Goal: Task Accomplishment & Management: Use online tool/utility

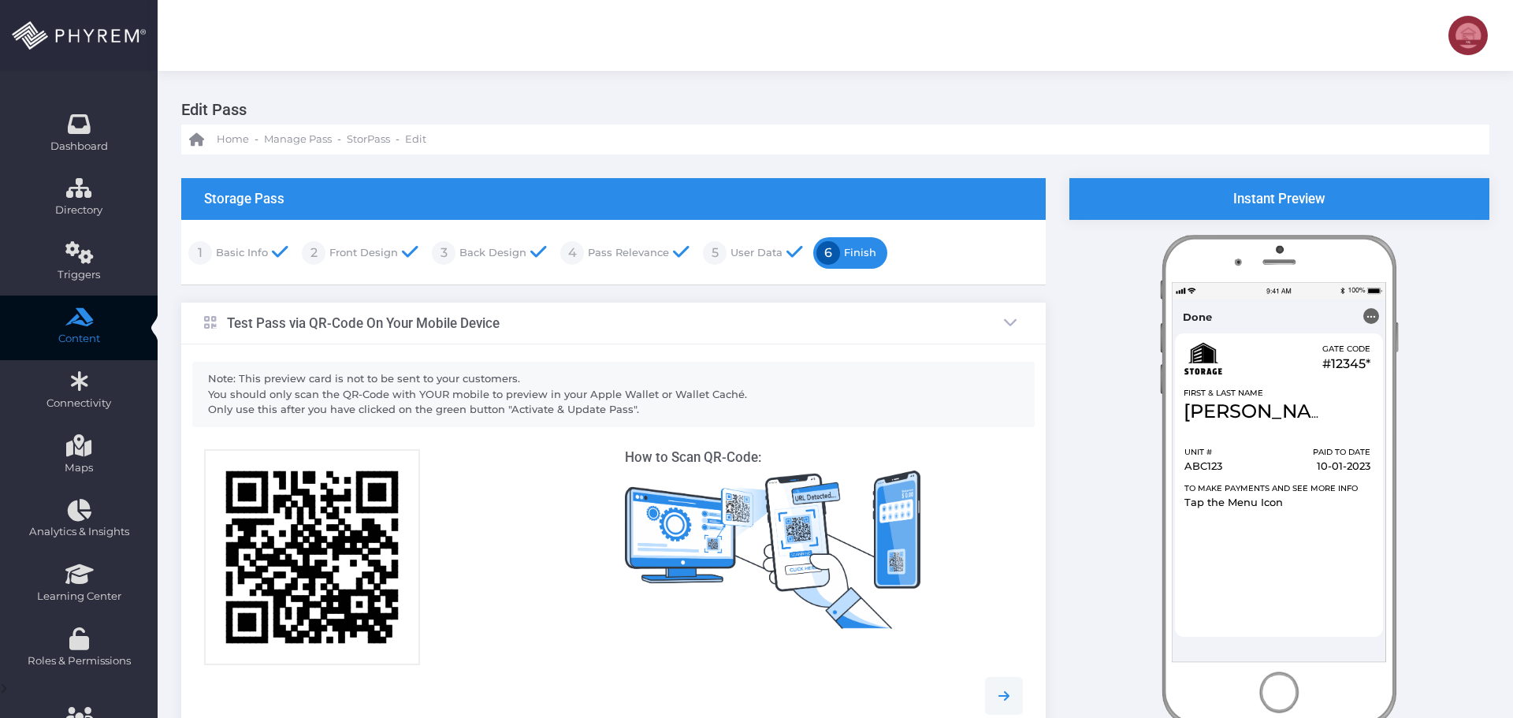
click at [741, 250] on link "User Data" at bounding box center [754, 252] width 56 height 25
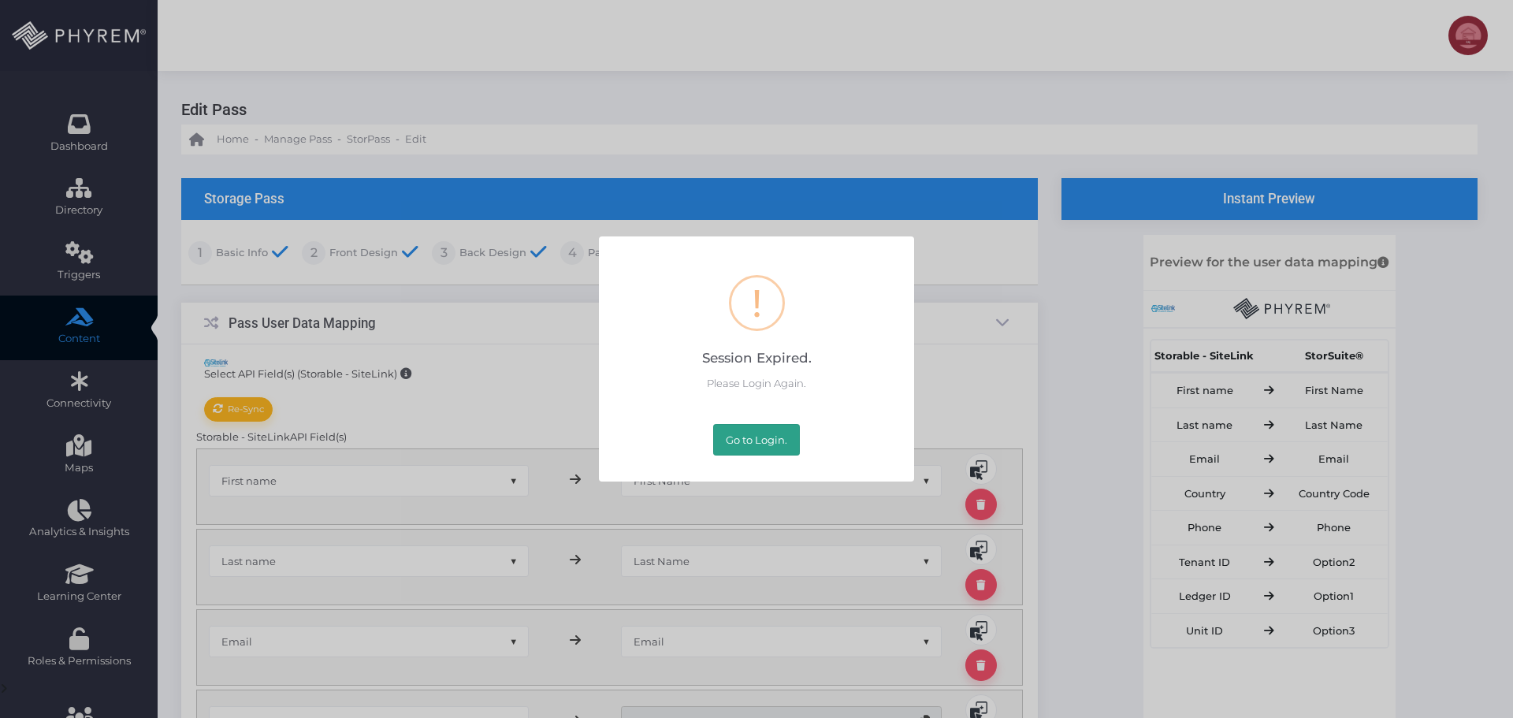
click at [739, 448] on button "Go to Login." at bounding box center [756, 440] width 87 height 32
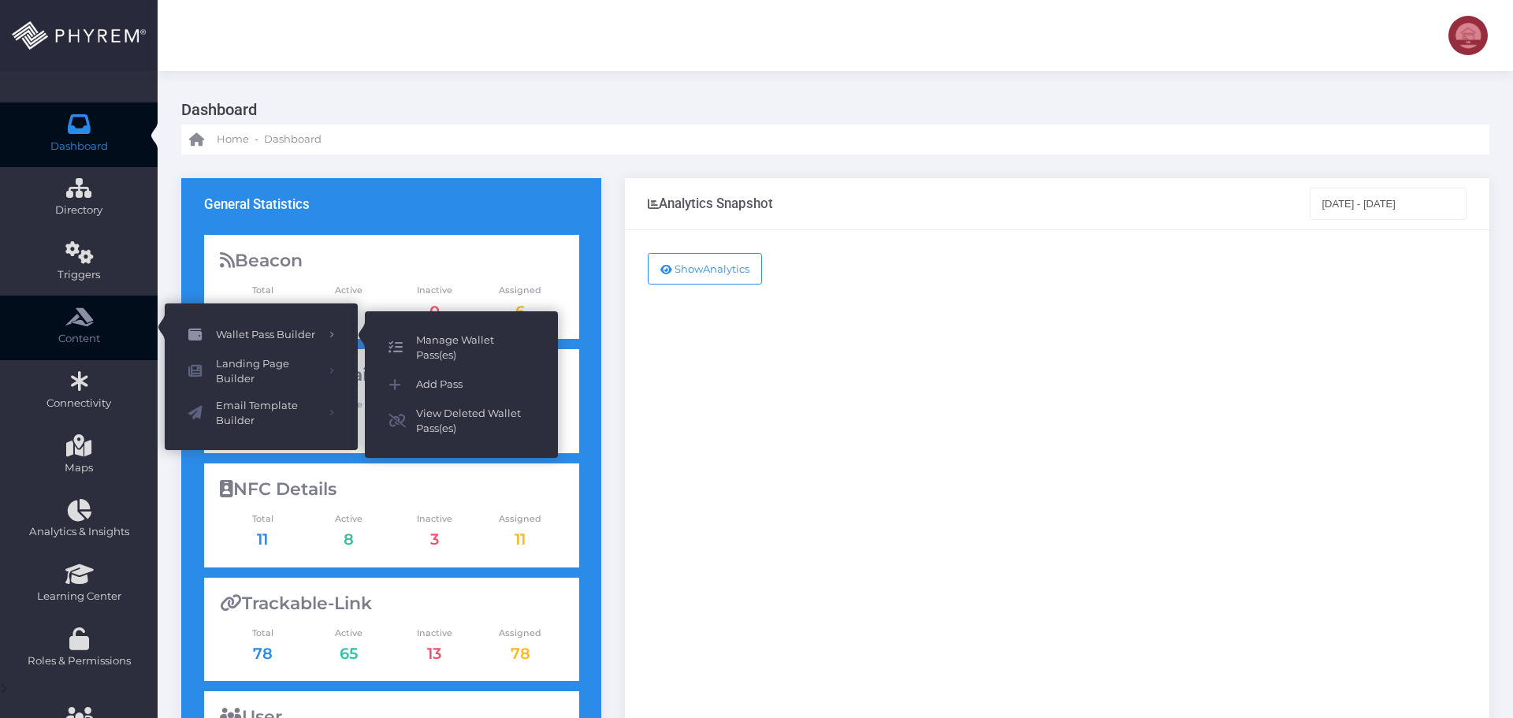
click at [458, 340] on span "Manage Wallet Pass(es)" at bounding box center [475, 347] width 118 height 31
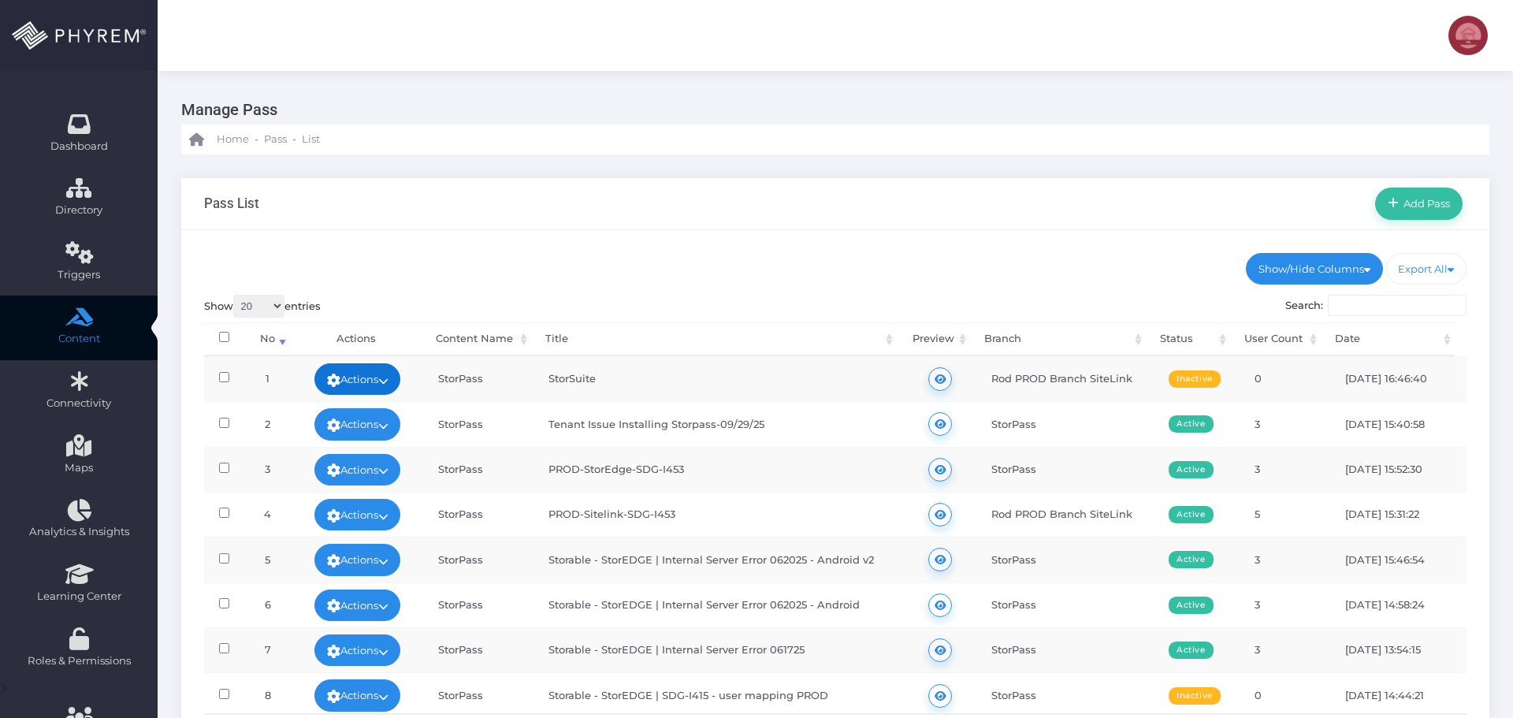
click at [384, 371] on link "Actions" at bounding box center [357, 379] width 87 height 32
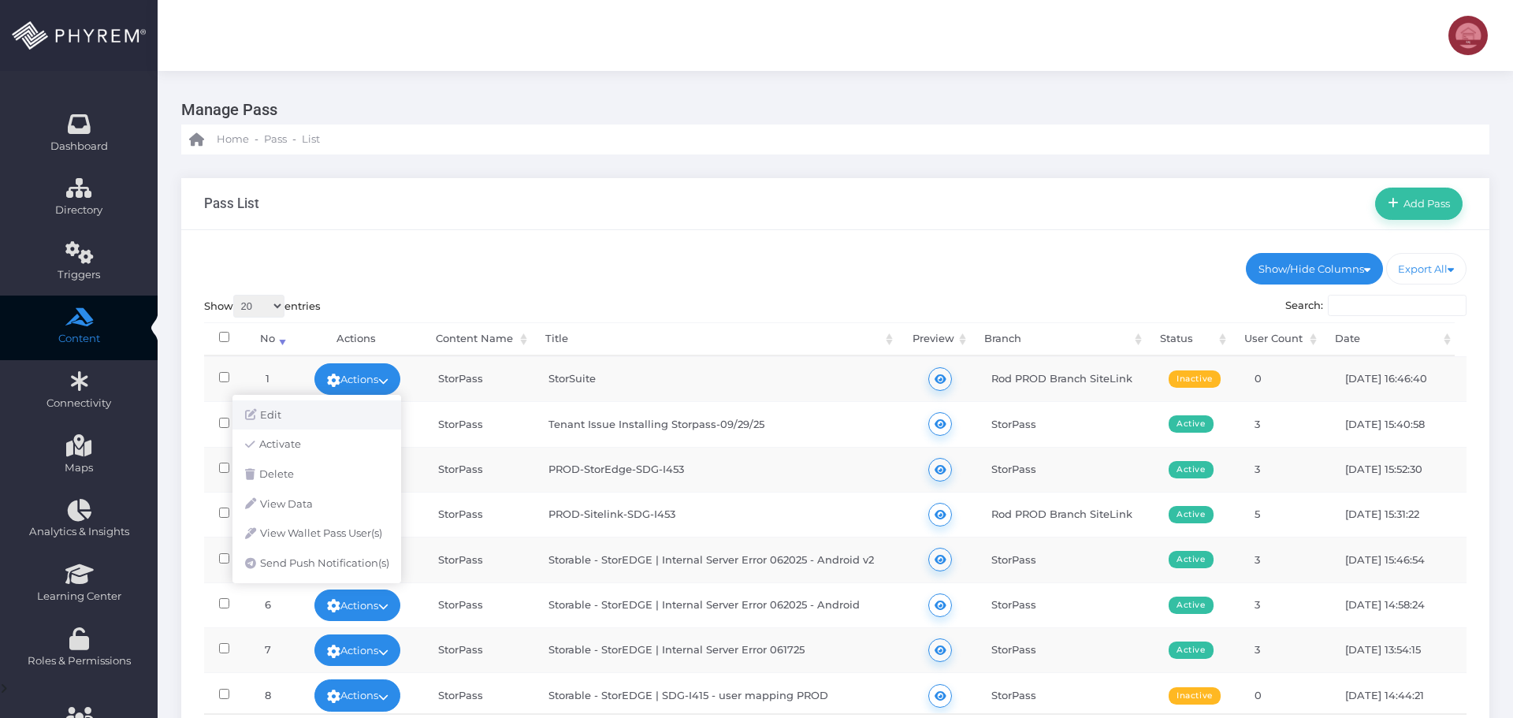
click at [319, 418] on link "Edit" at bounding box center [316, 415] width 169 height 30
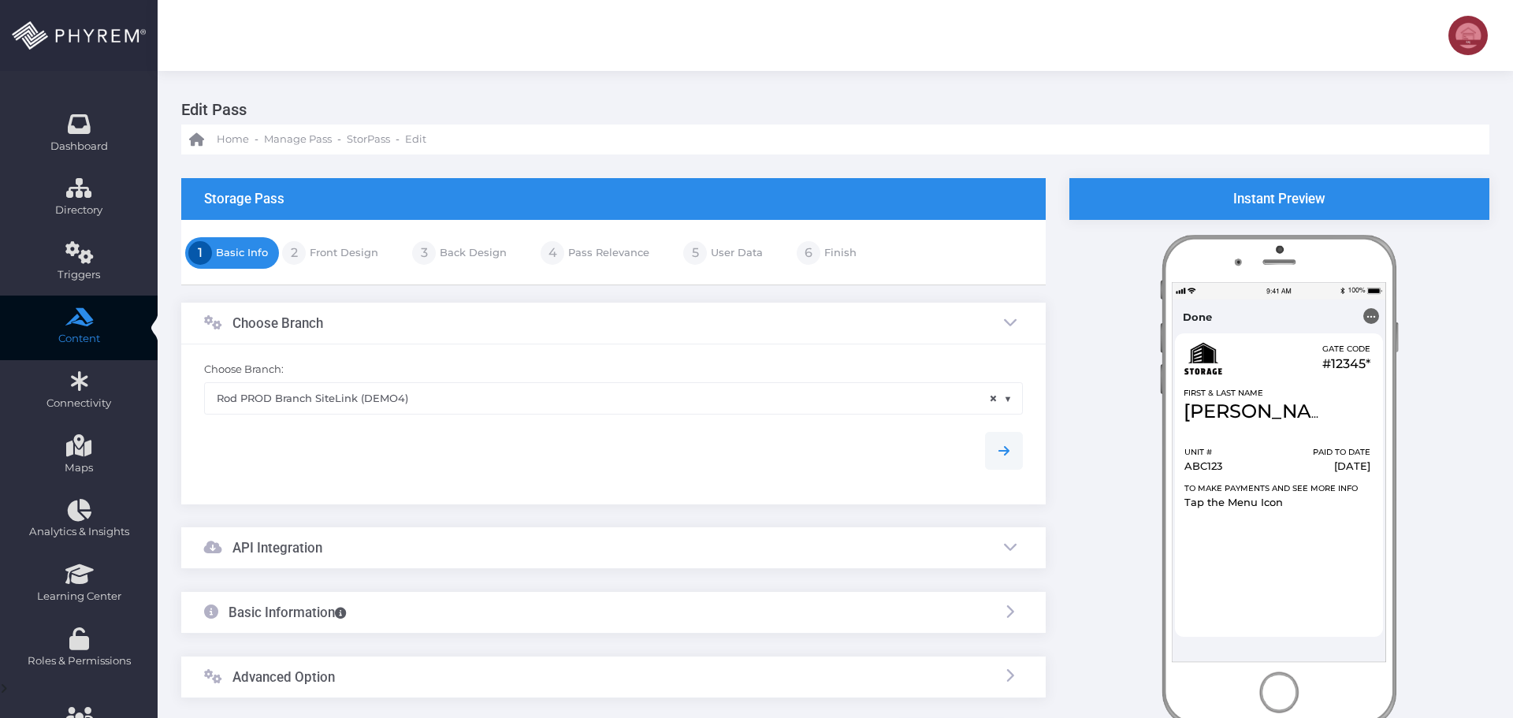
click at [707, 257] on link "User Data" at bounding box center [735, 252] width 56 height 25
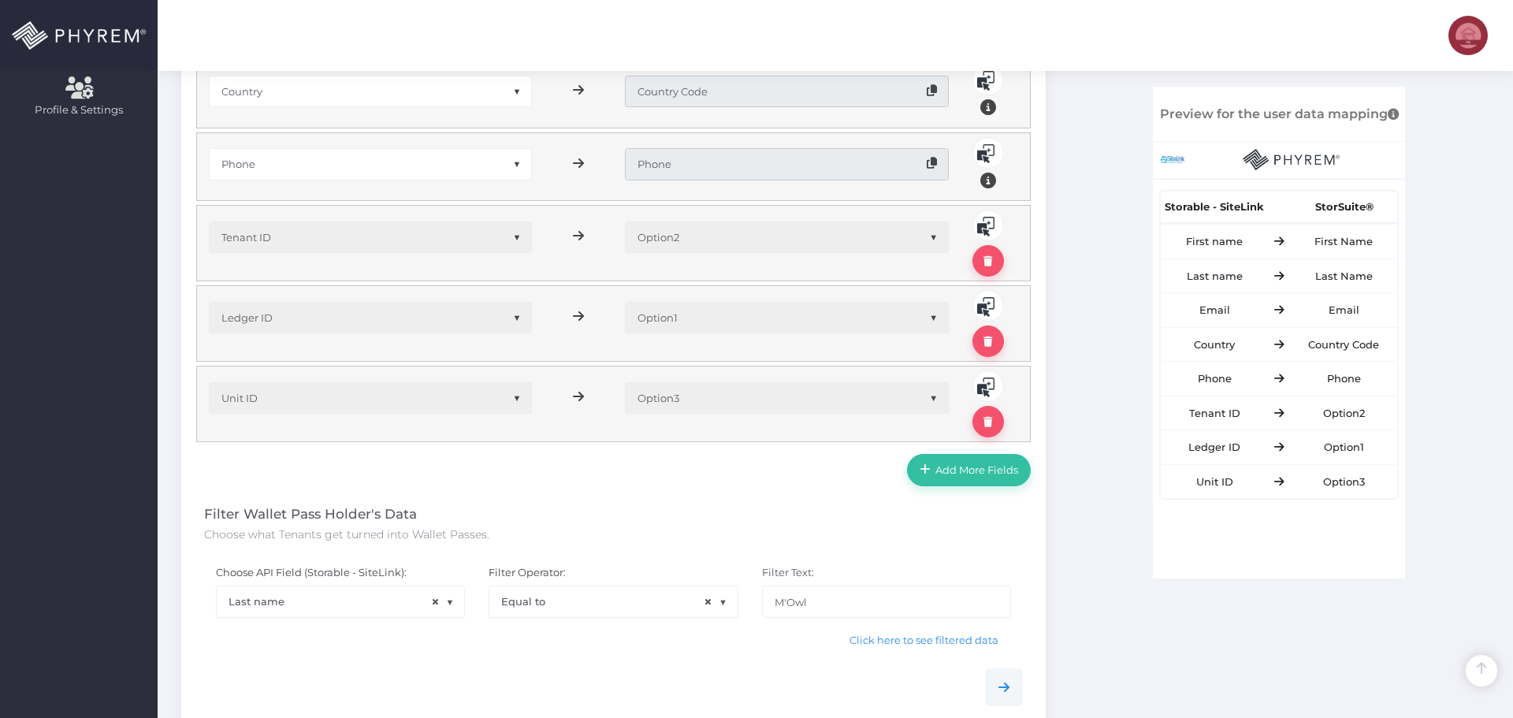
scroll to position [945, 0]
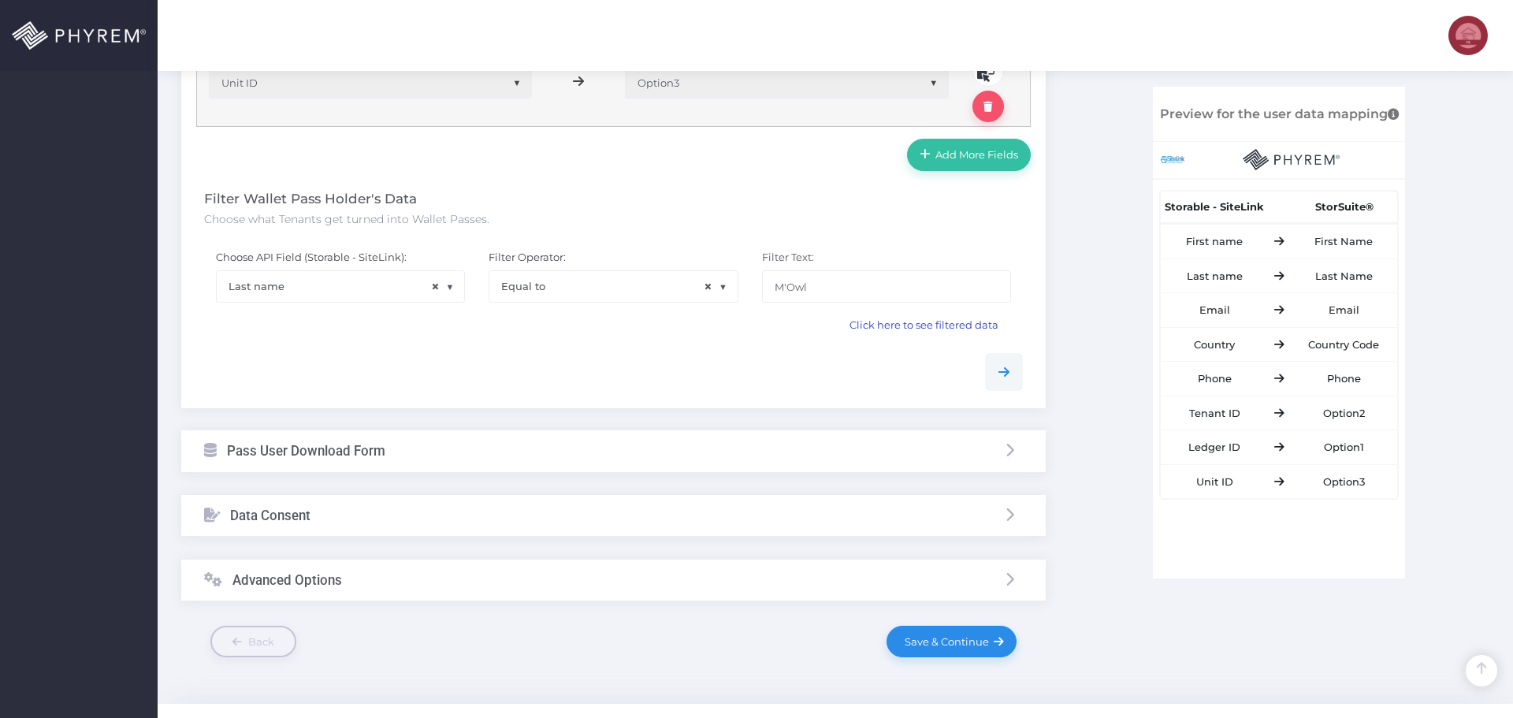
click at [896, 329] on span "Click here to see filtered data" at bounding box center [923, 324] width 149 height 13
